Goal: Find contact information: Find contact information

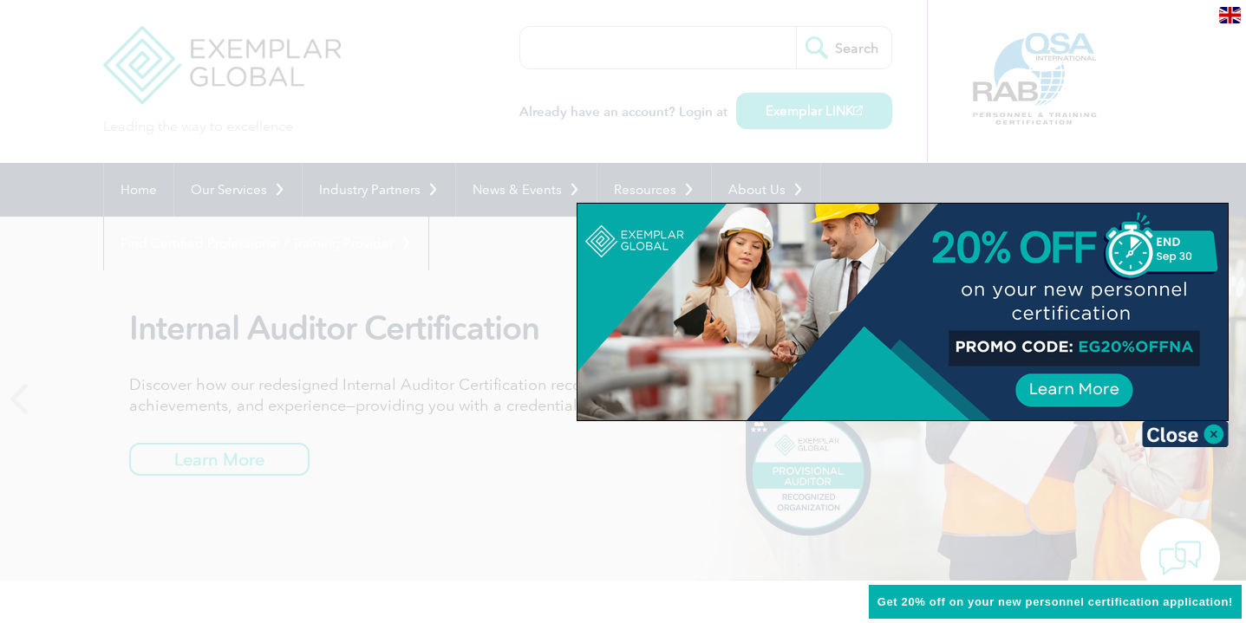
click at [107, 290] on div at bounding box center [623, 311] width 1246 height 623
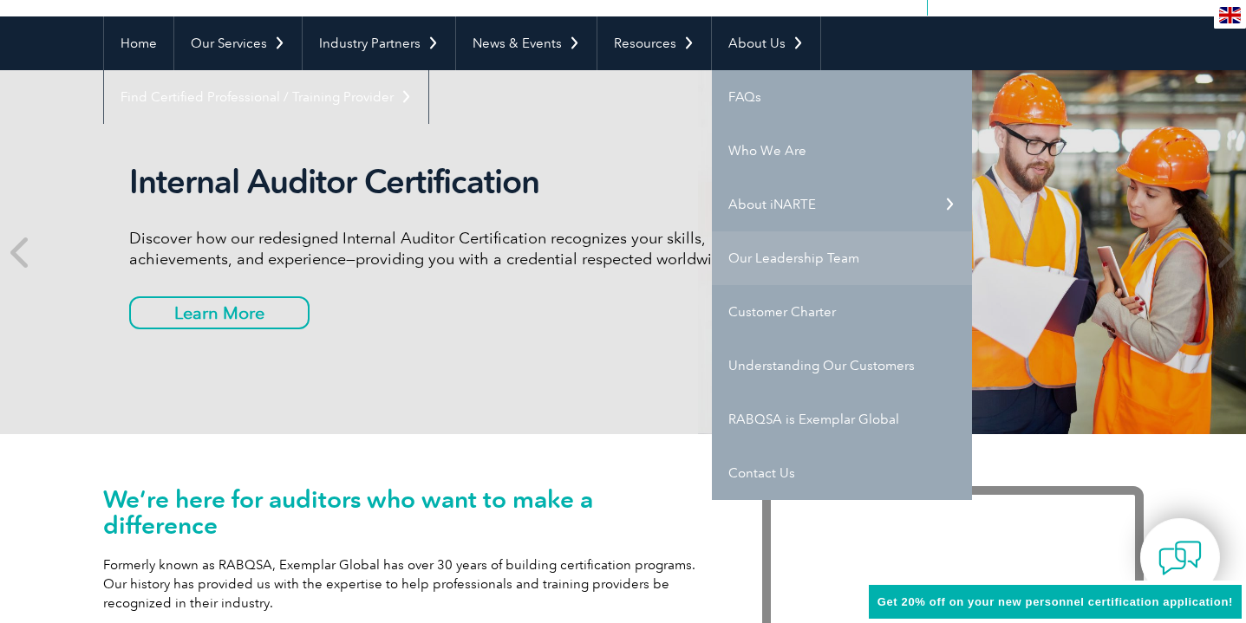
scroll to position [151, 0]
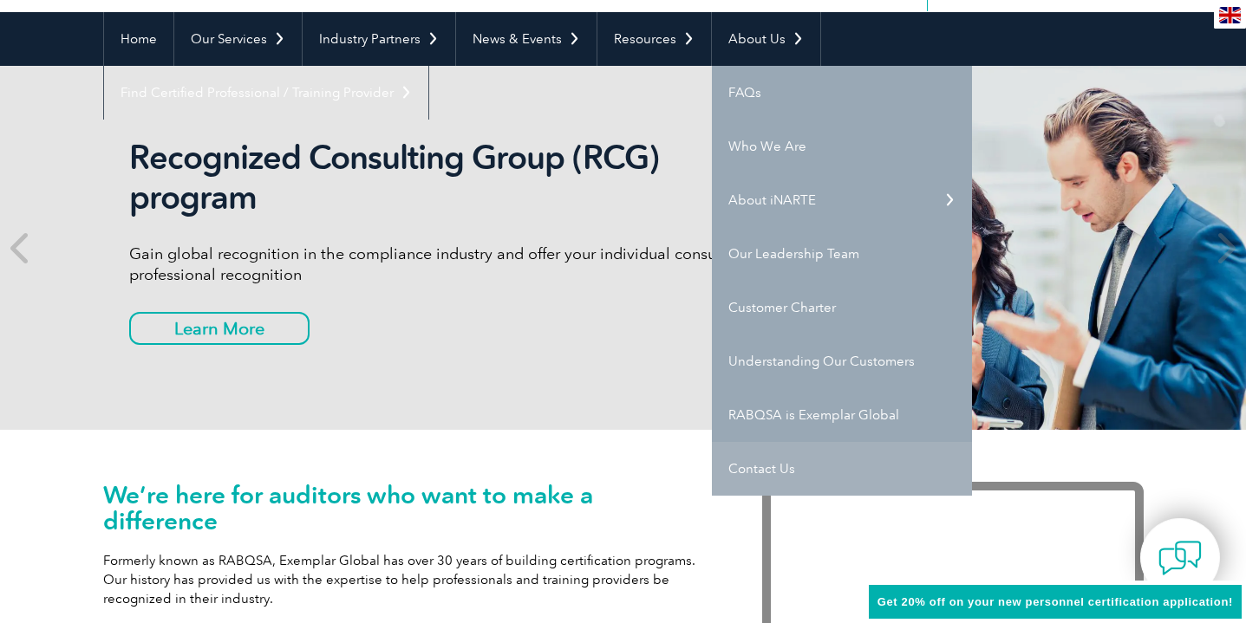
click at [749, 472] on link "Contact Us" at bounding box center [842, 469] width 260 height 54
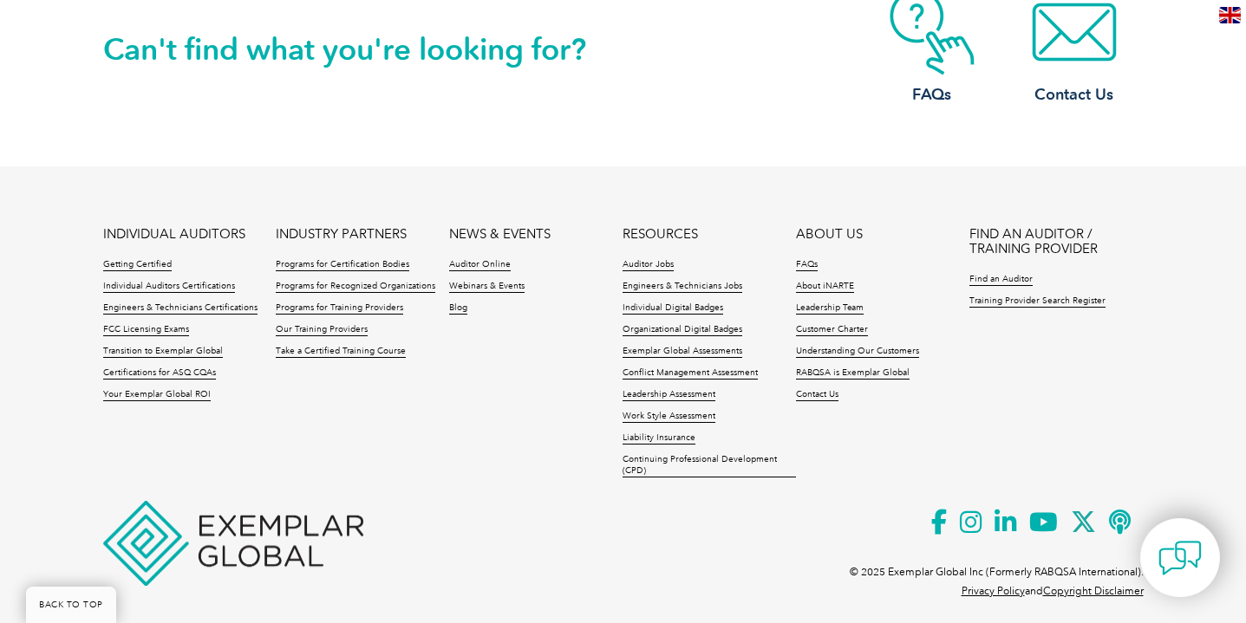
scroll to position [1697, 0]
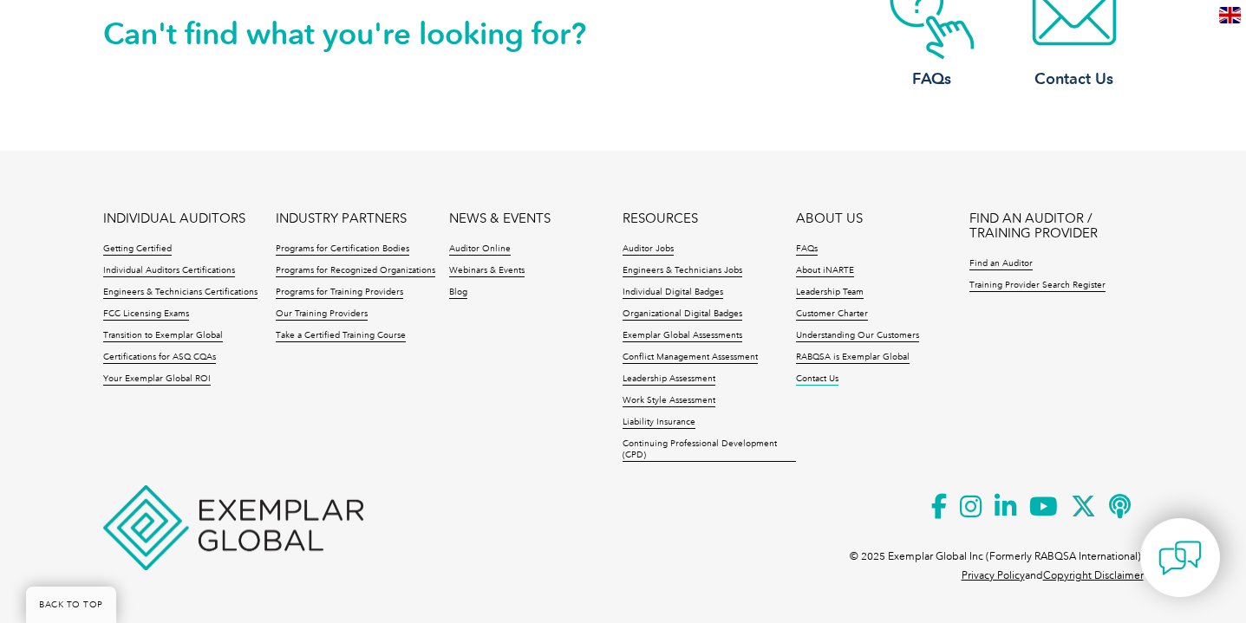
click at [816, 377] on link "Contact Us" at bounding box center [817, 380] width 42 height 12
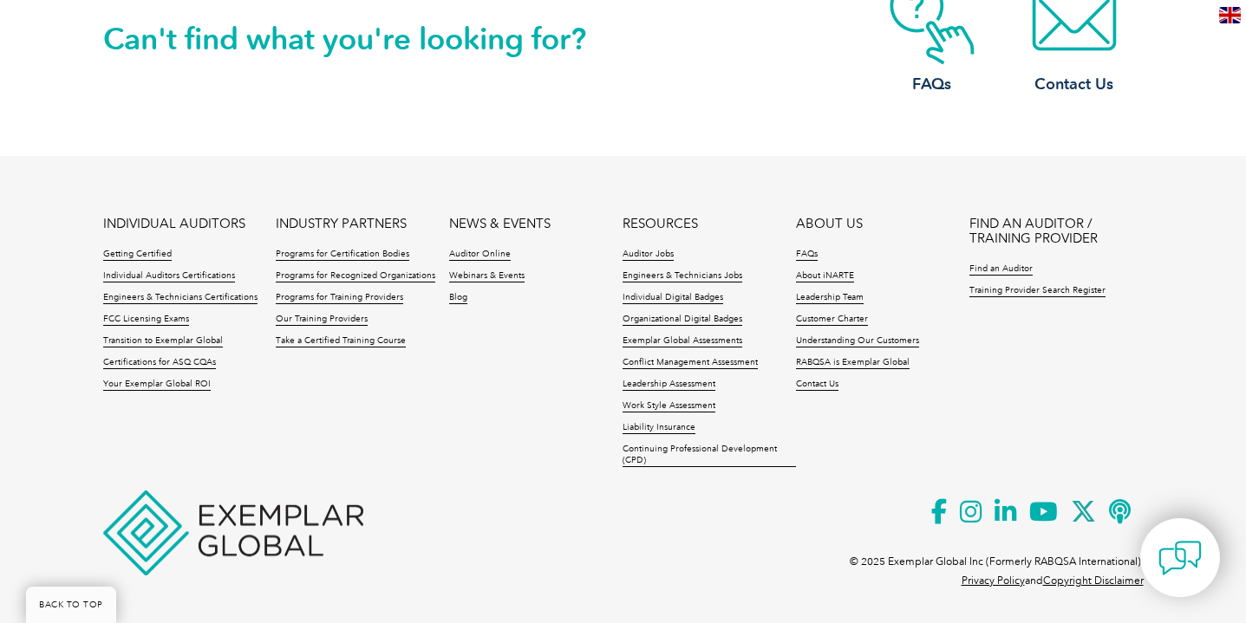
scroll to position [1697, 0]
